Goal: Find specific page/section: Find specific page/section

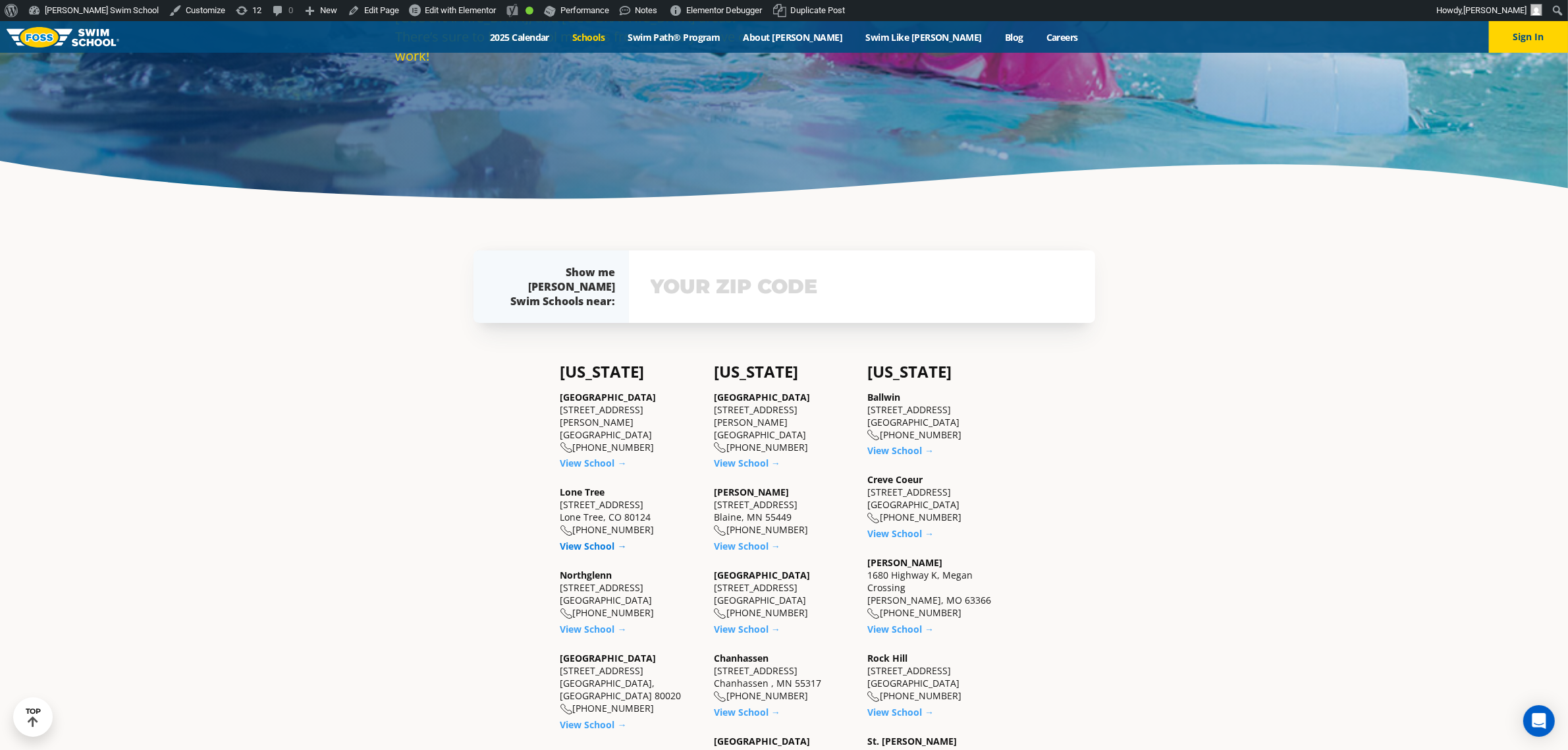
click at [596, 540] on link "View School →" at bounding box center [594, 545] width 67 height 12
click at [593, 457] on link "View School →" at bounding box center [594, 463] width 67 height 12
